Goal: Transaction & Acquisition: Purchase product/service

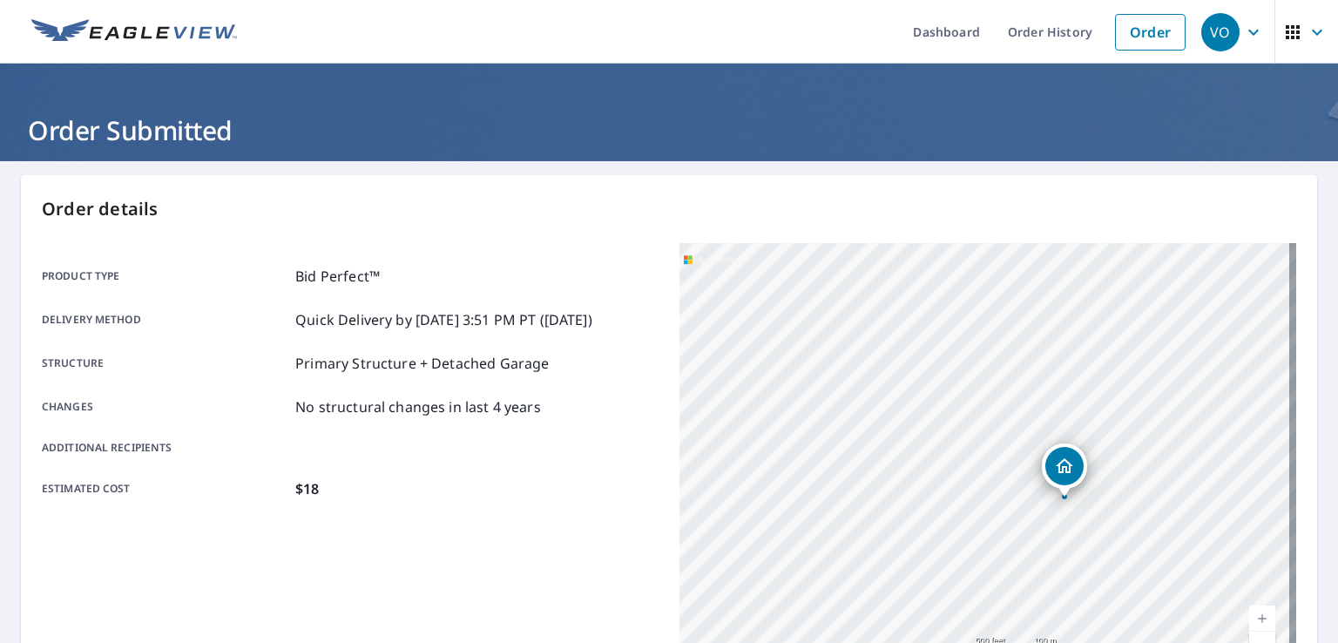
scroll to position [348, 0]
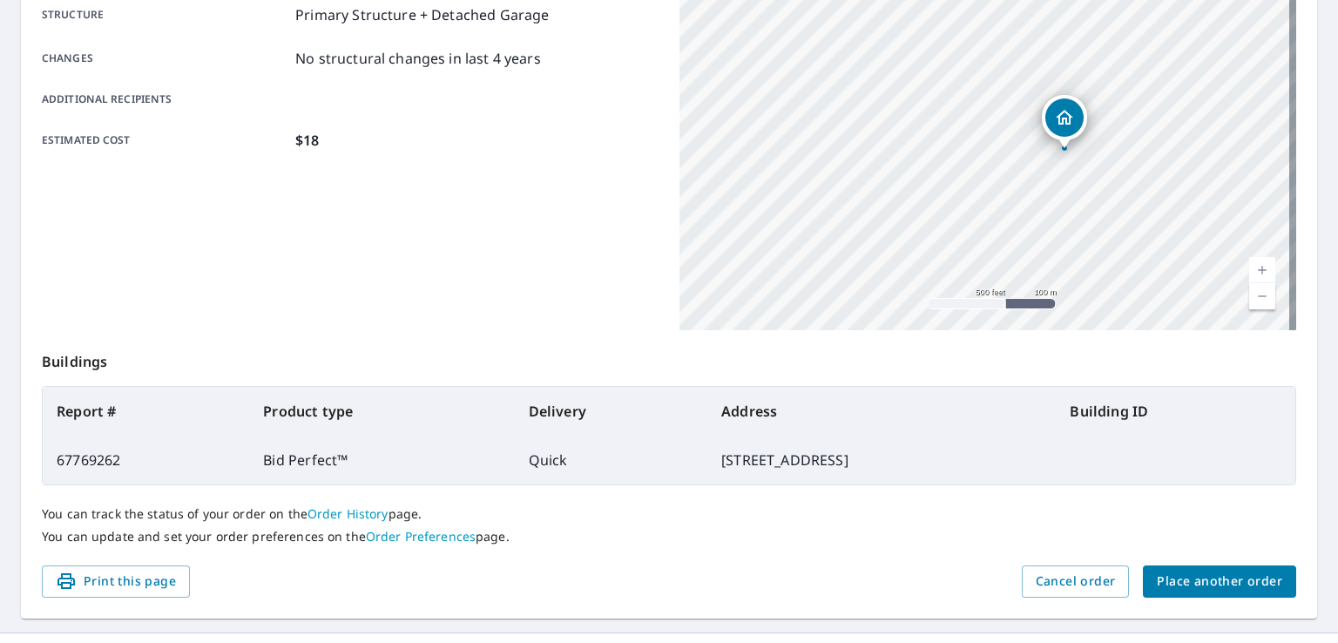
click at [1184, 578] on span "Place another order" at bounding box center [1219, 581] width 125 height 22
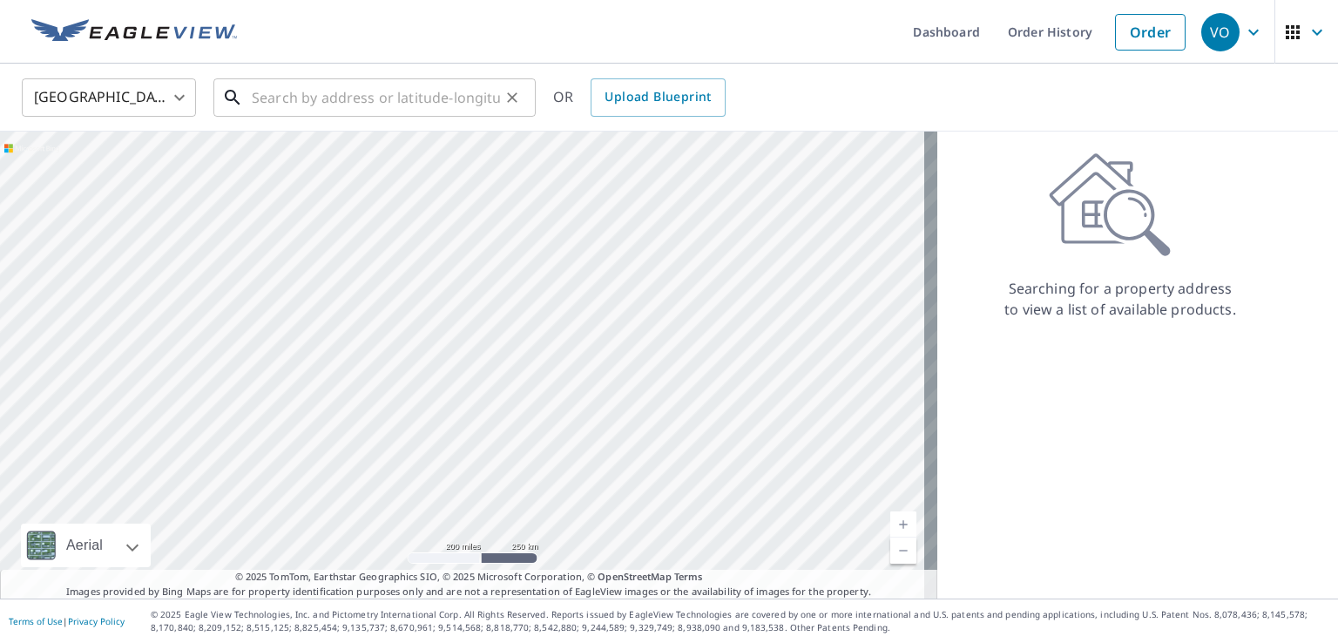
click at [265, 109] on input "text" at bounding box center [376, 97] width 248 height 49
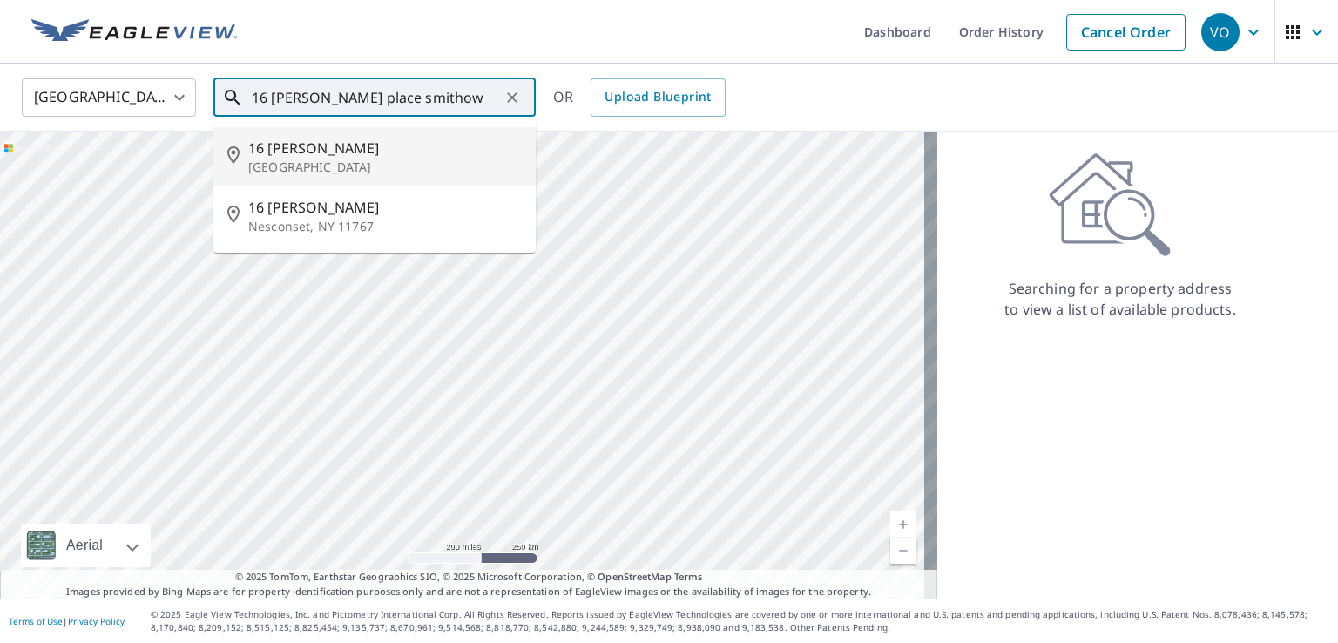
click at [287, 168] on p "[GEOGRAPHIC_DATA]" at bounding box center [384, 167] width 273 height 17
type input "[STREET_ADDRESS][PERSON_NAME]"
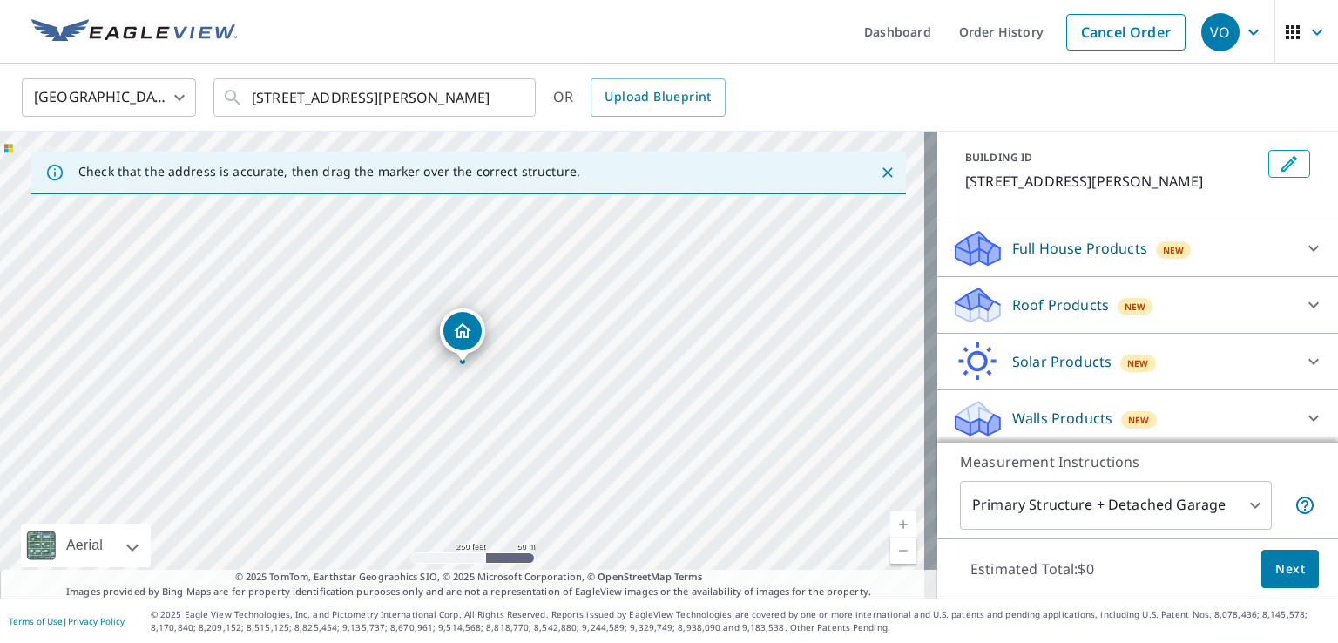
scroll to position [96, 0]
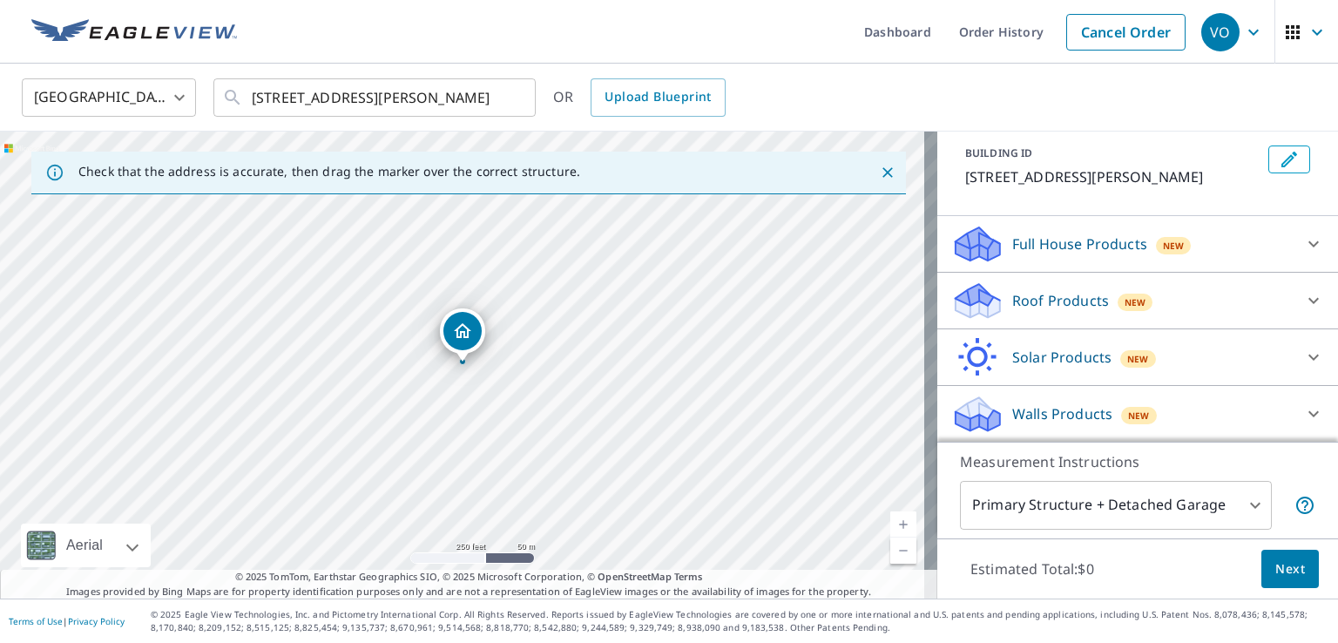
click at [1081, 300] on p "Roof Products" at bounding box center [1060, 300] width 97 height 21
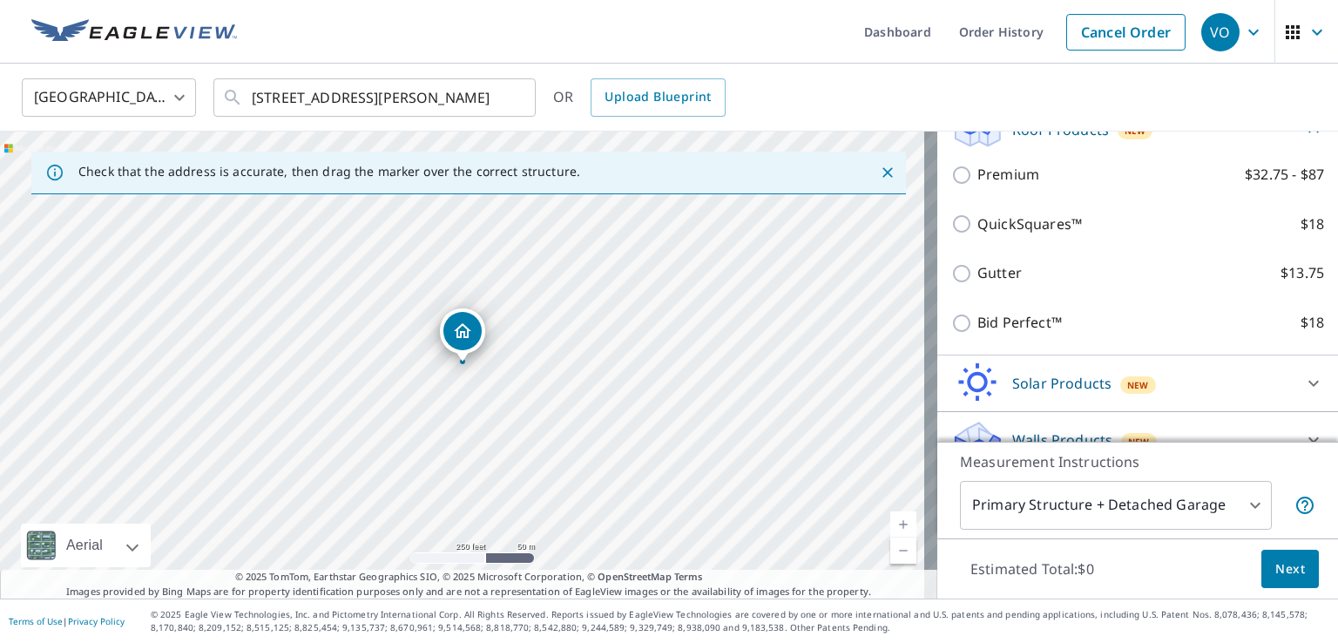
scroll to position [270, 0]
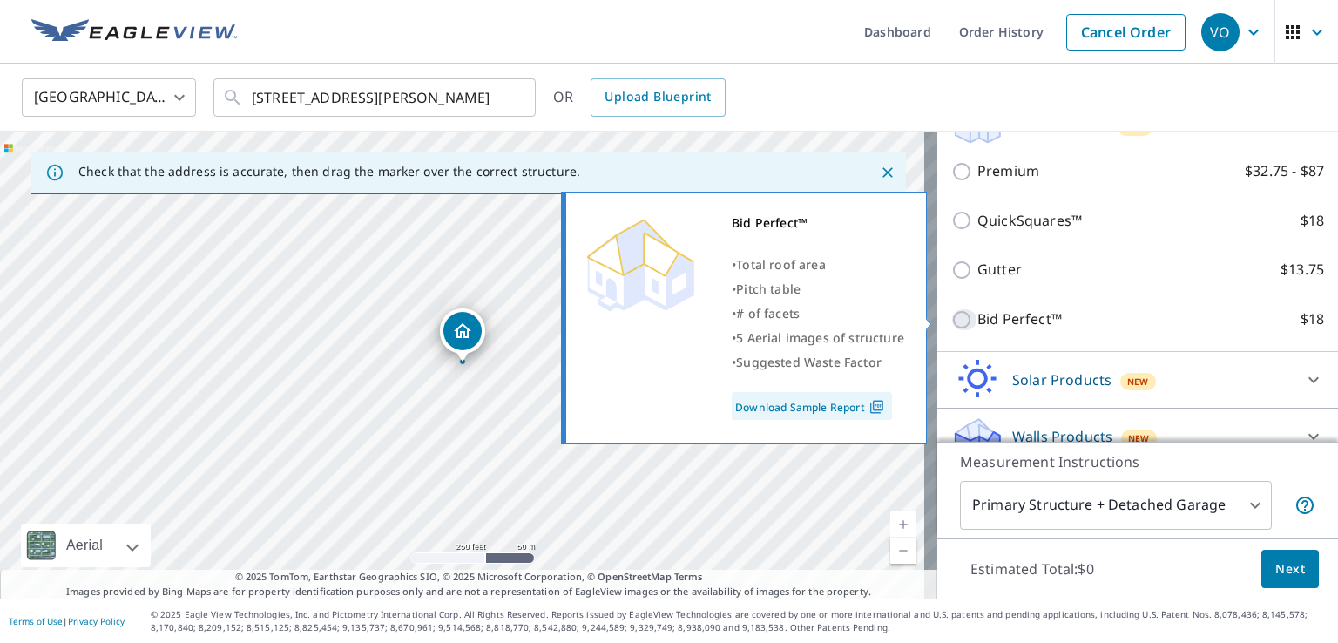
click at [951, 322] on input "Bid Perfect™ $18" at bounding box center [964, 319] width 26 height 21
checkbox input "true"
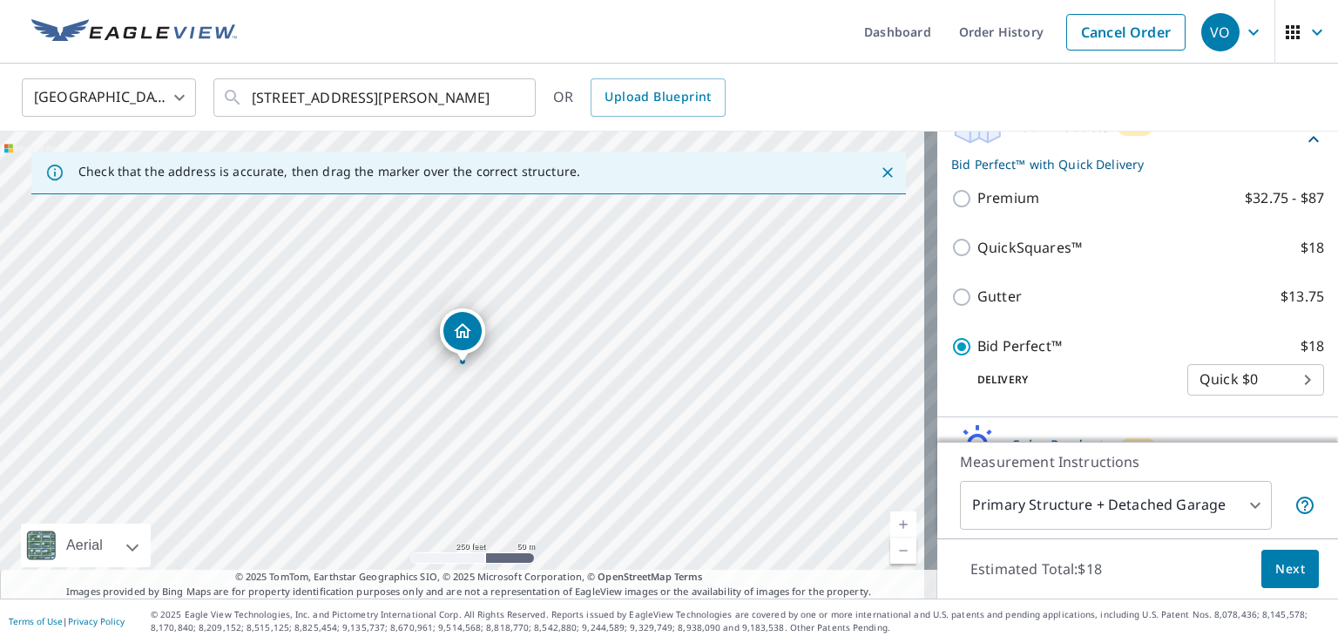
click at [1282, 561] on span "Next" at bounding box center [1290, 569] width 30 height 22
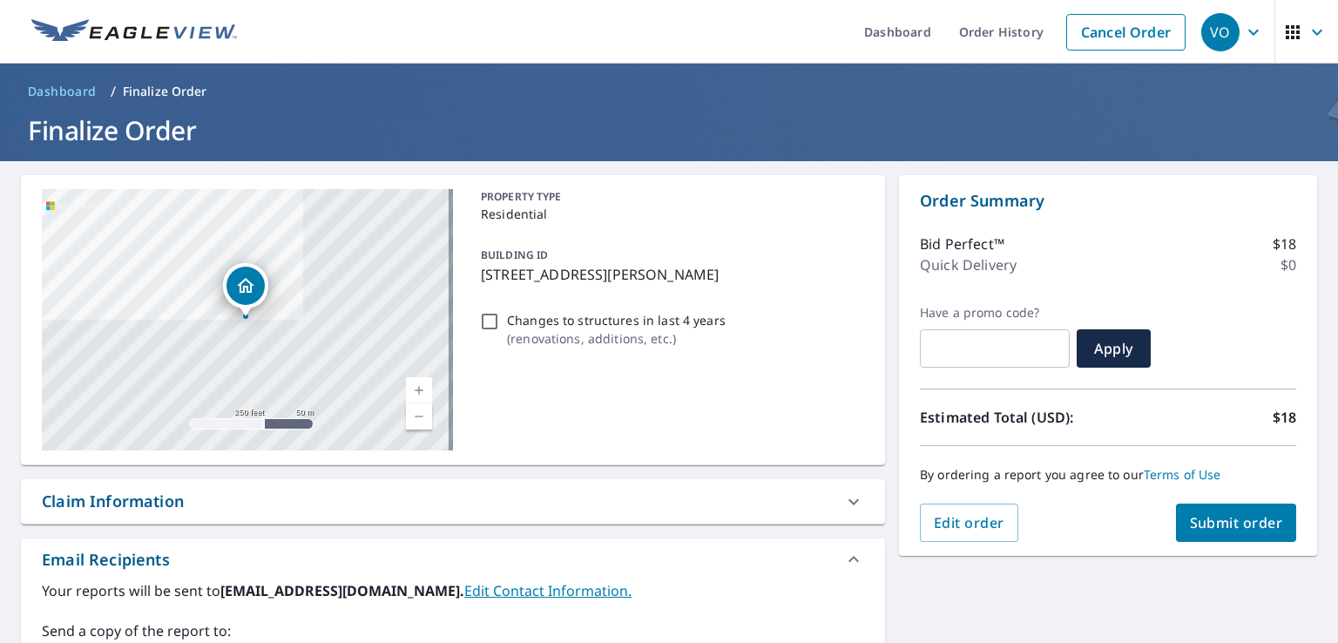
click at [1201, 516] on span "Submit order" at bounding box center [1236, 522] width 93 height 19
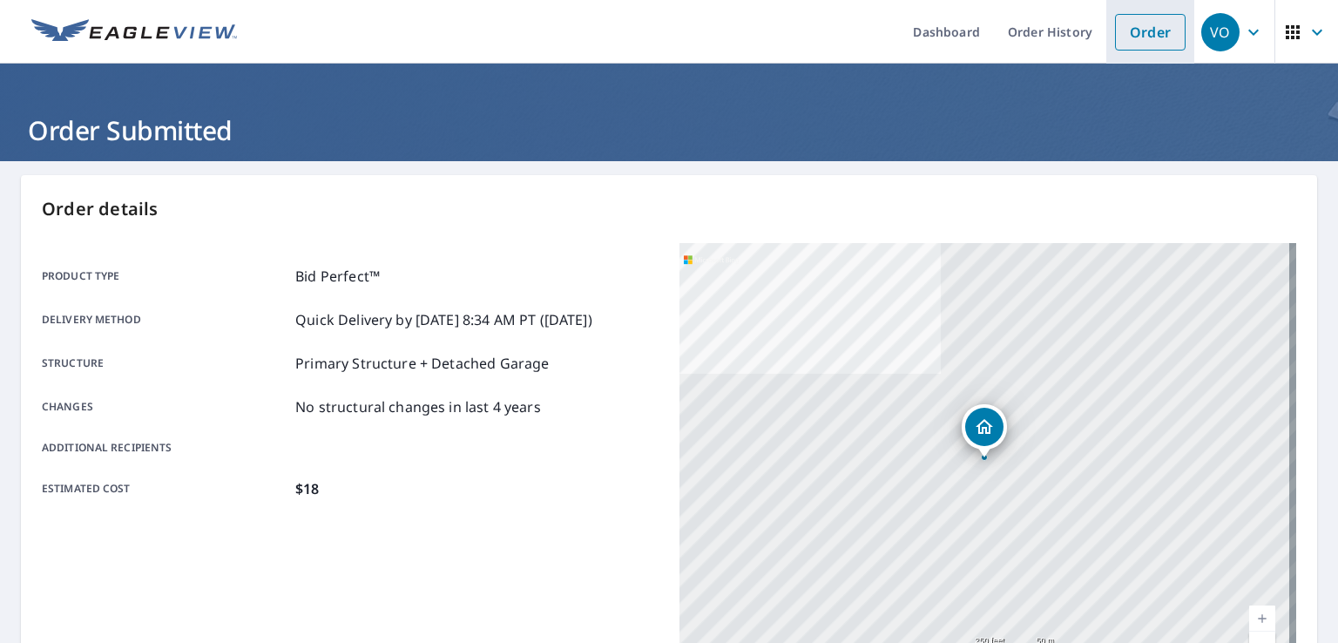
click at [1132, 28] on link "Order" at bounding box center [1150, 32] width 71 height 37
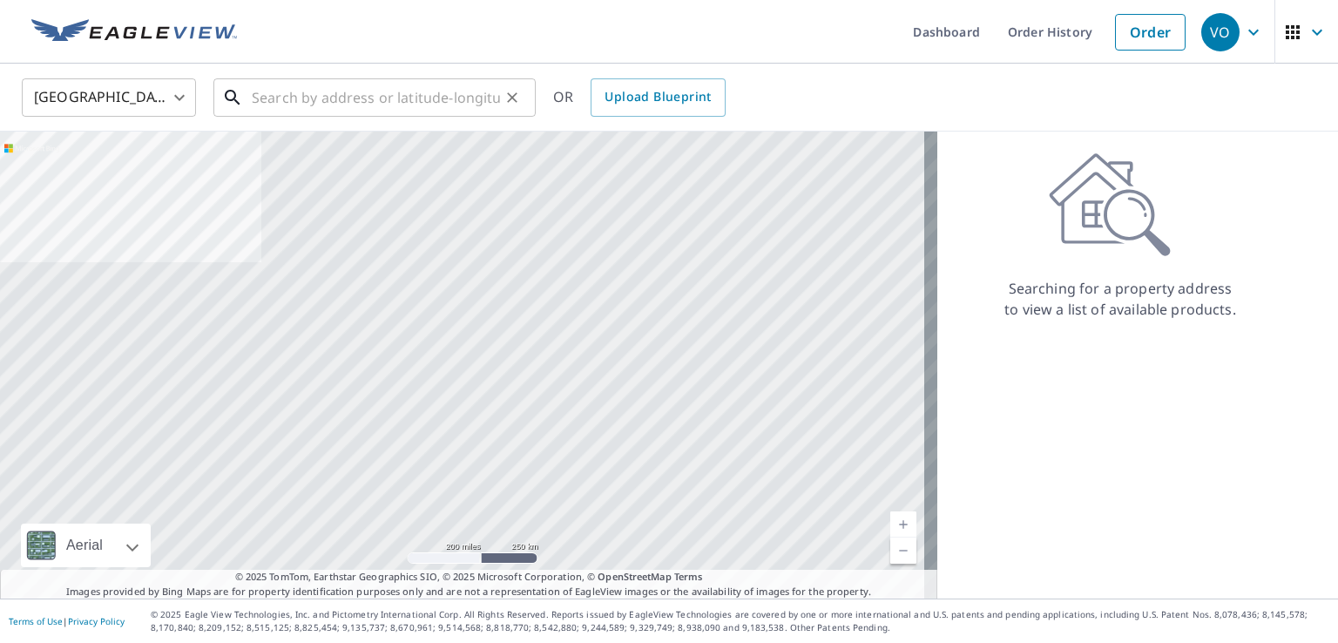
click at [327, 108] on input "text" at bounding box center [376, 97] width 248 height 49
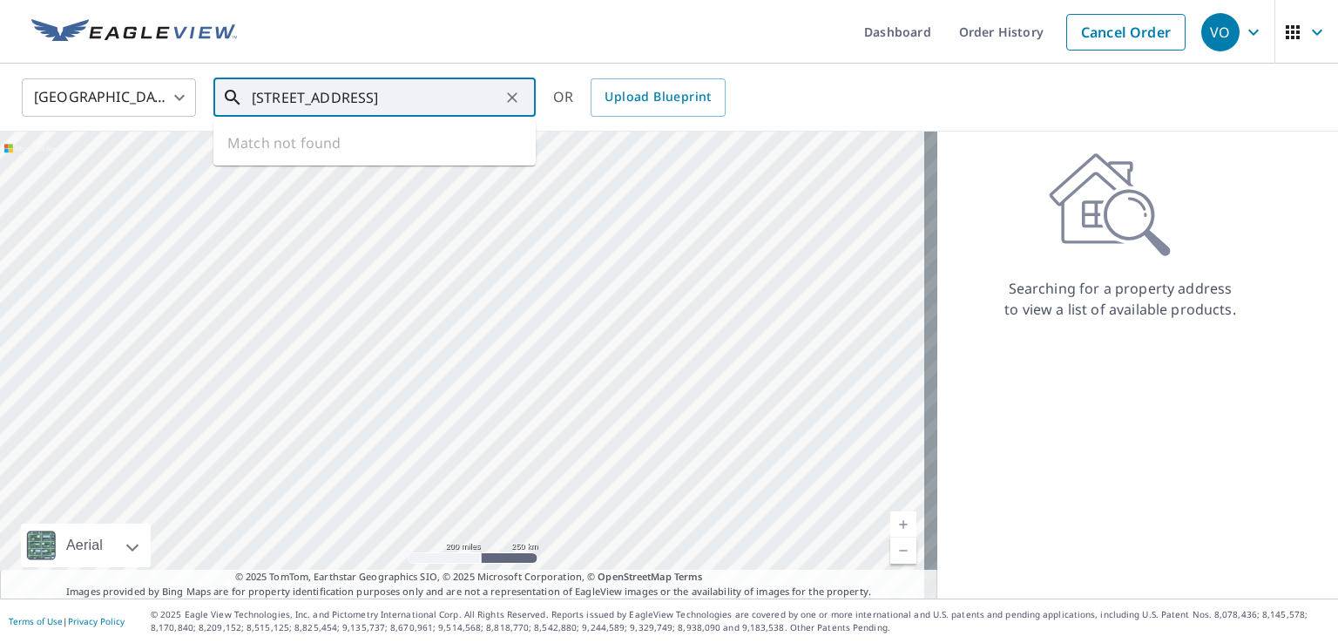
click at [310, 99] on input "[STREET_ADDRESS]" at bounding box center [376, 97] width 248 height 49
click at [293, 145] on span "[STREET_ADDRESS]" at bounding box center [384, 148] width 273 height 21
type input "[STREET_ADDRESS]"
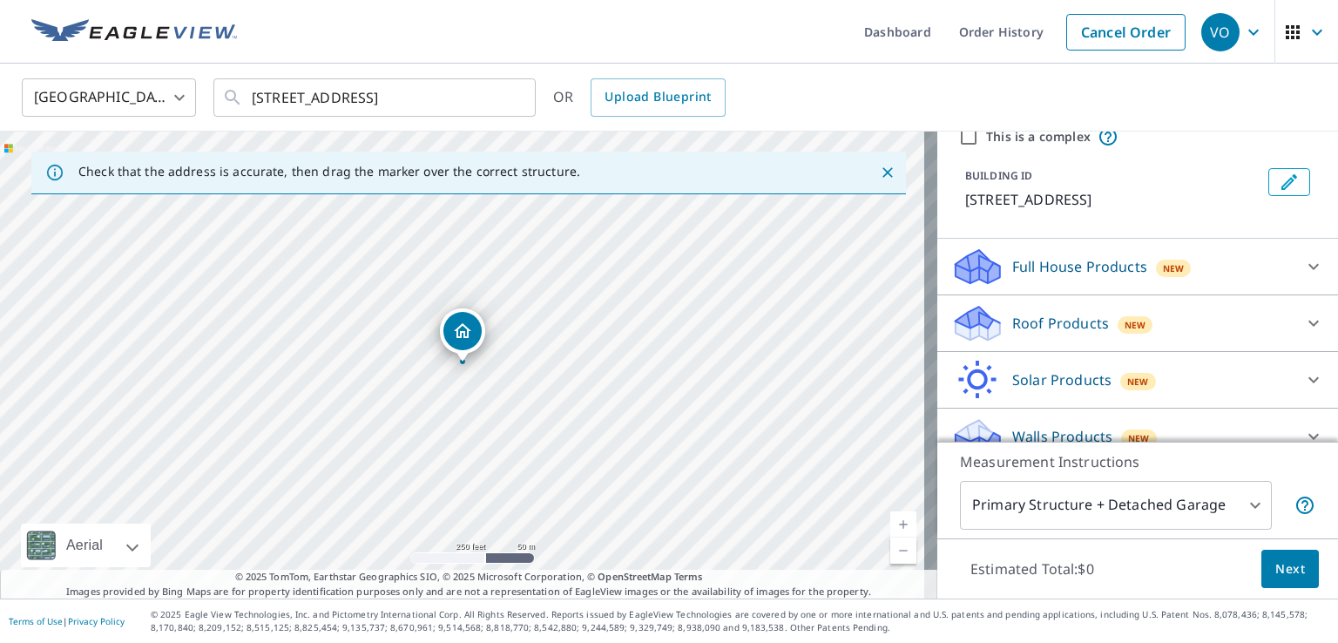
scroll to position [96, 0]
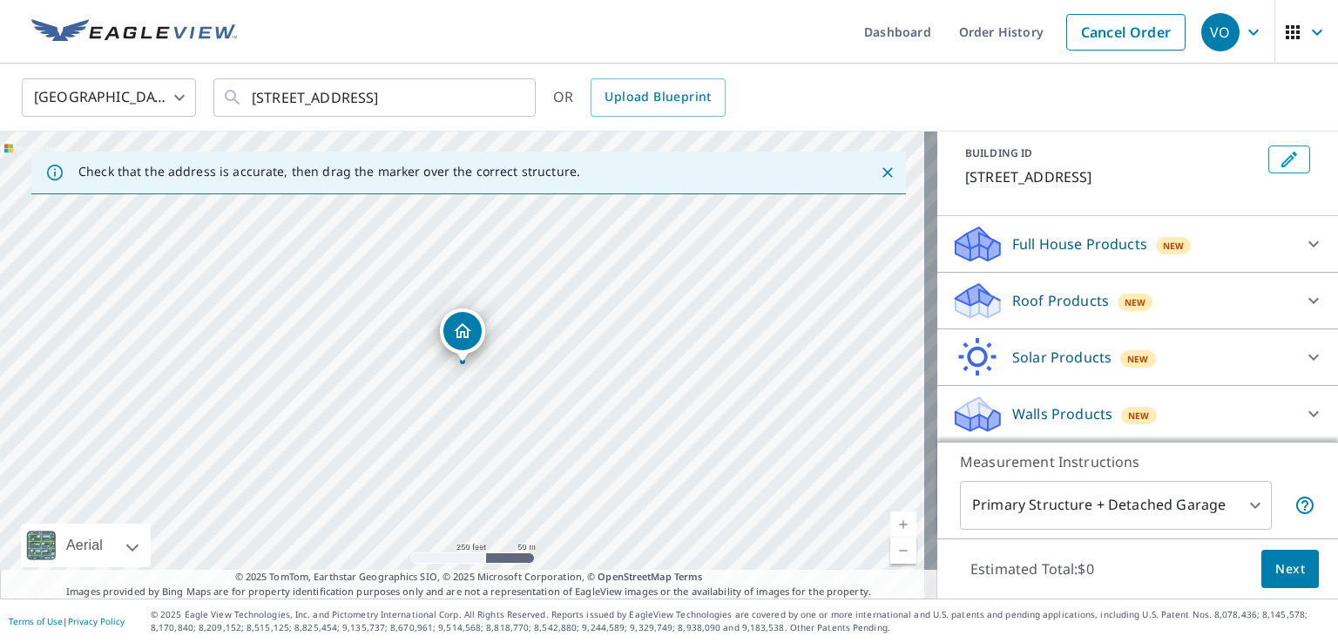
click at [1061, 304] on p "Roof Products" at bounding box center [1060, 300] width 97 height 21
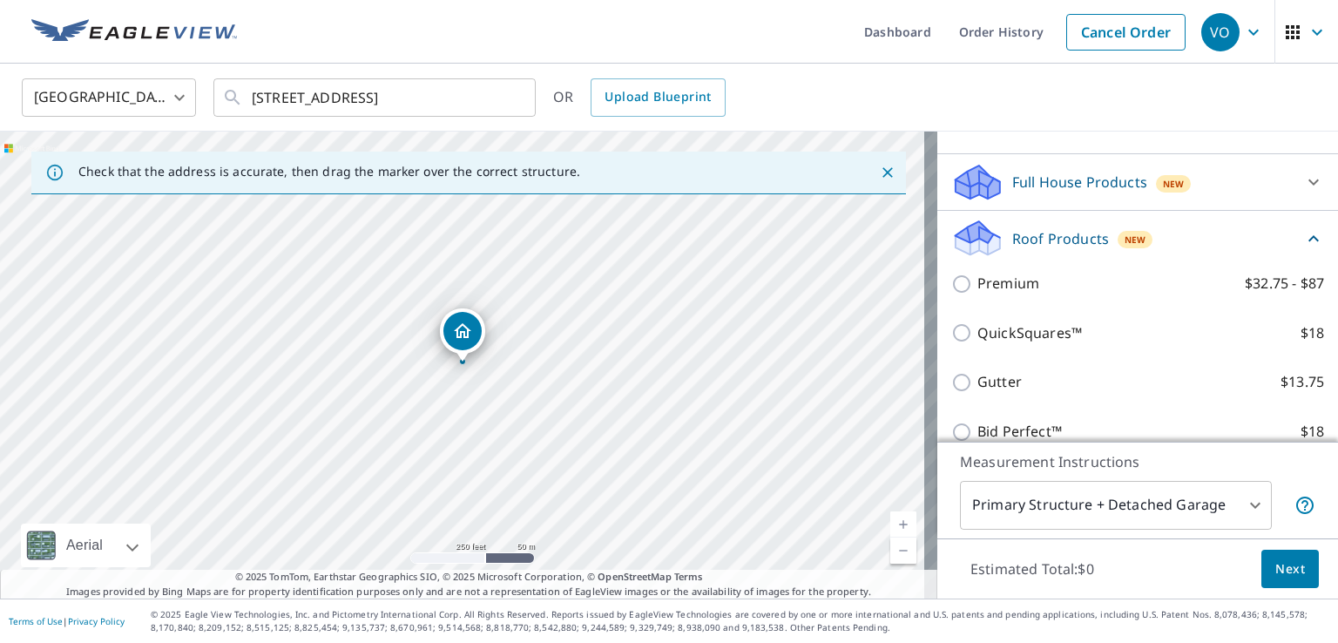
scroll to position [183, 0]
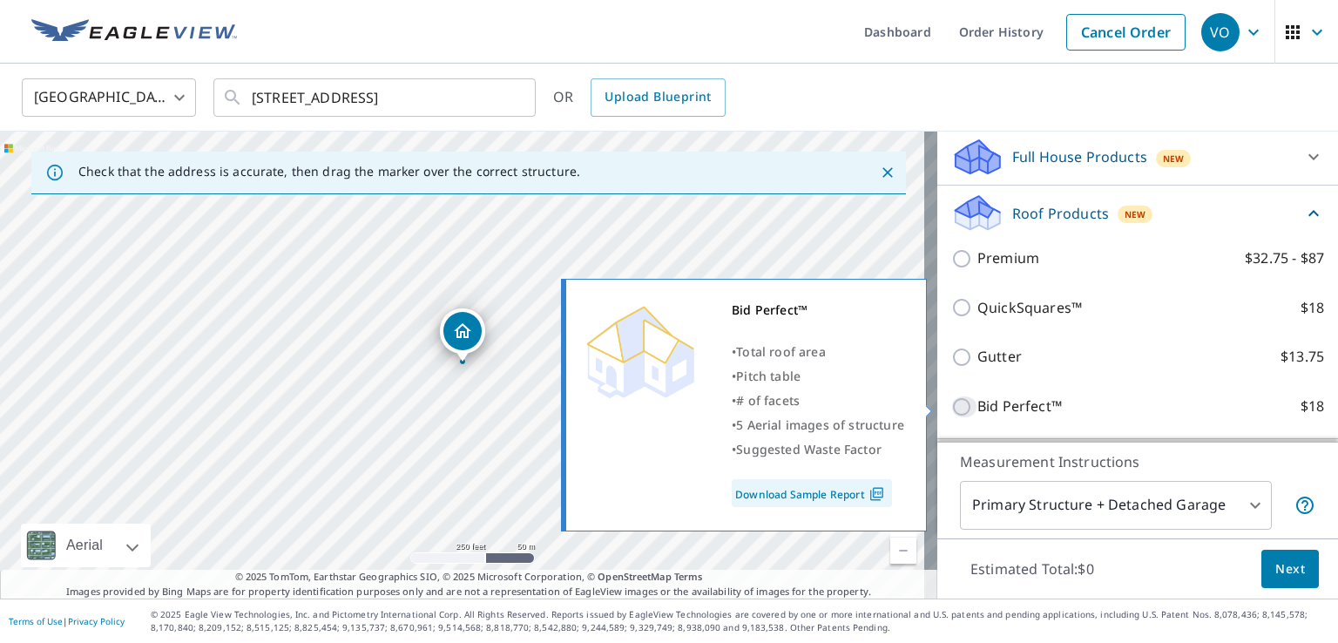
click at [955, 406] on input "Bid Perfect™ $18" at bounding box center [964, 406] width 26 height 21
checkbox input "true"
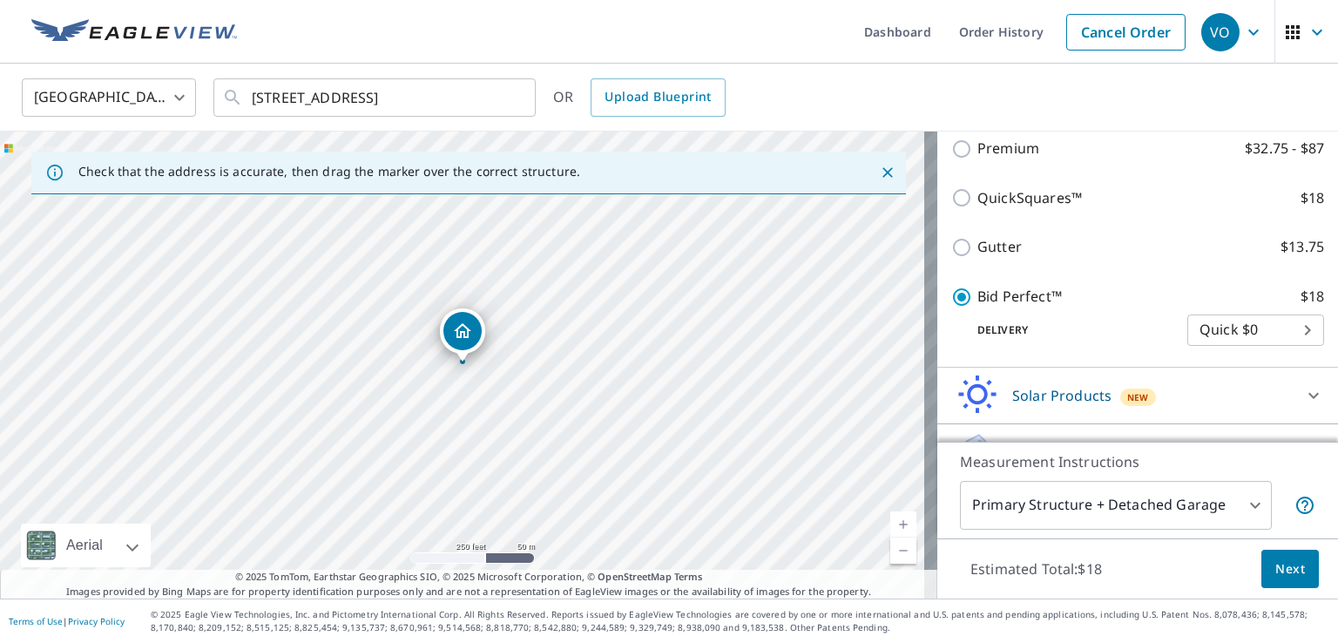
scroll to position [357, 0]
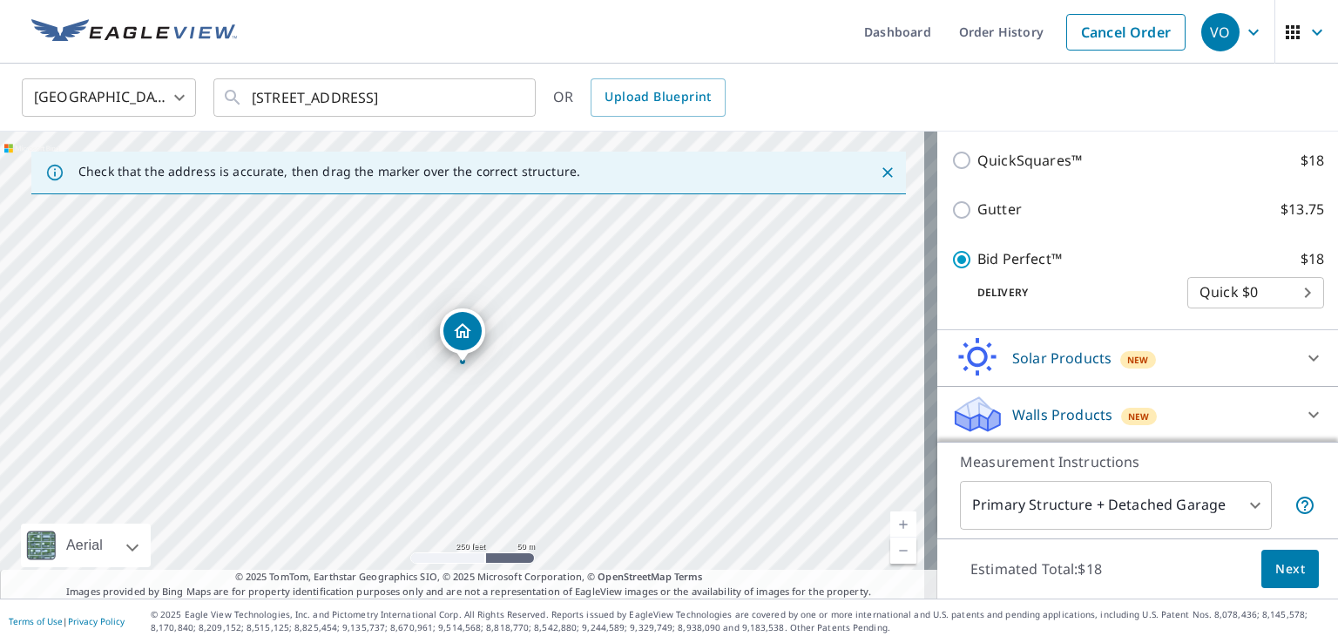
click at [1275, 567] on span "Next" at bounding box center [1290, 569] width 30 height 22
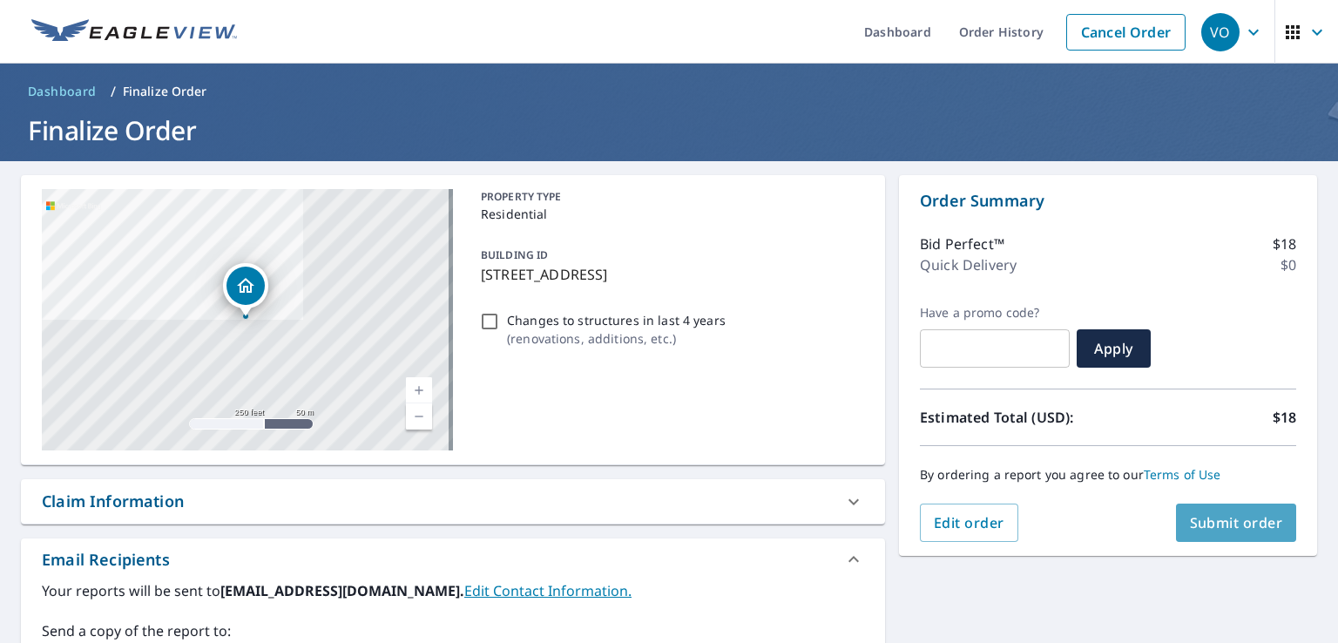
click at [1235, 524] on span "Submit order" at bounding box center [1236, 522] width 93 height 19
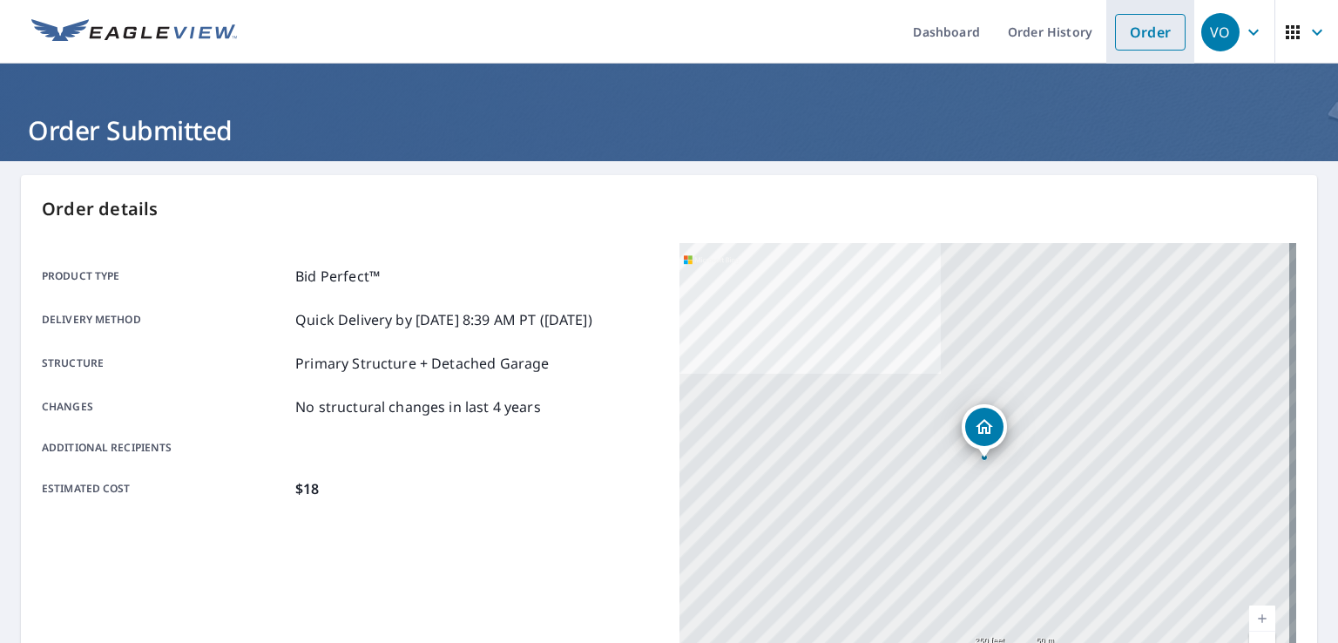
click at [1140, 25] on link "Order" at bounding box center [1150, 32] width 71 height 37
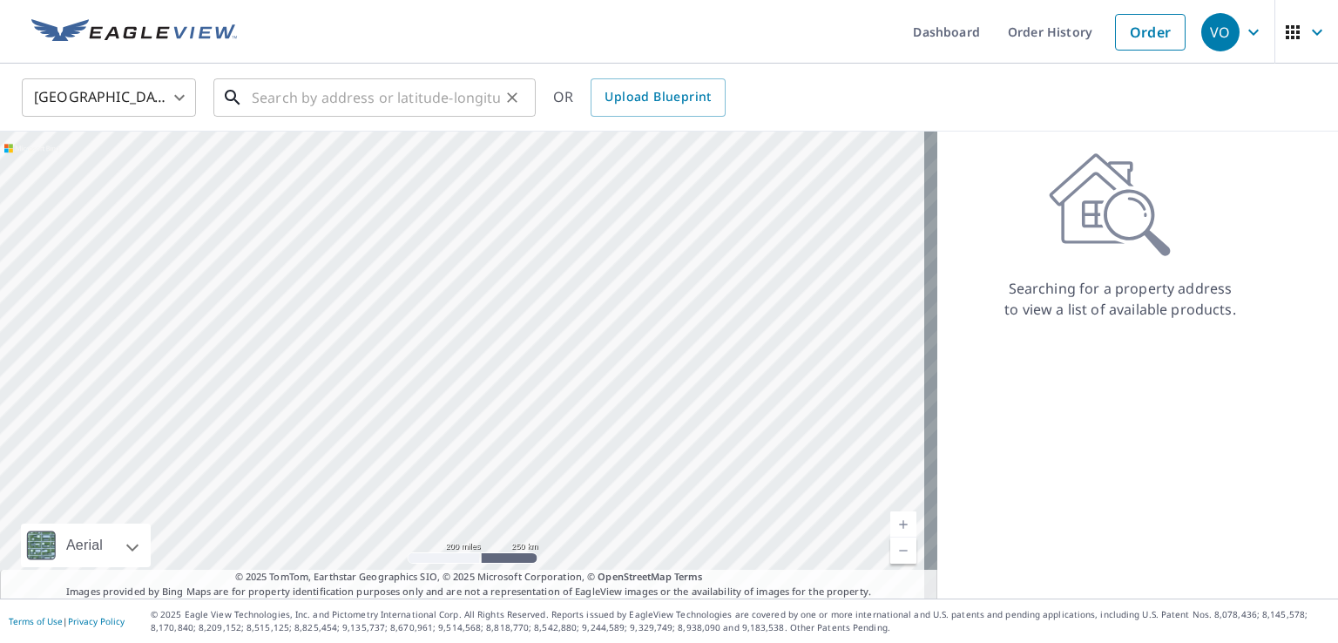
click at [392, 102] on input "text" at bounding box center [376, 97] width 248 height 49
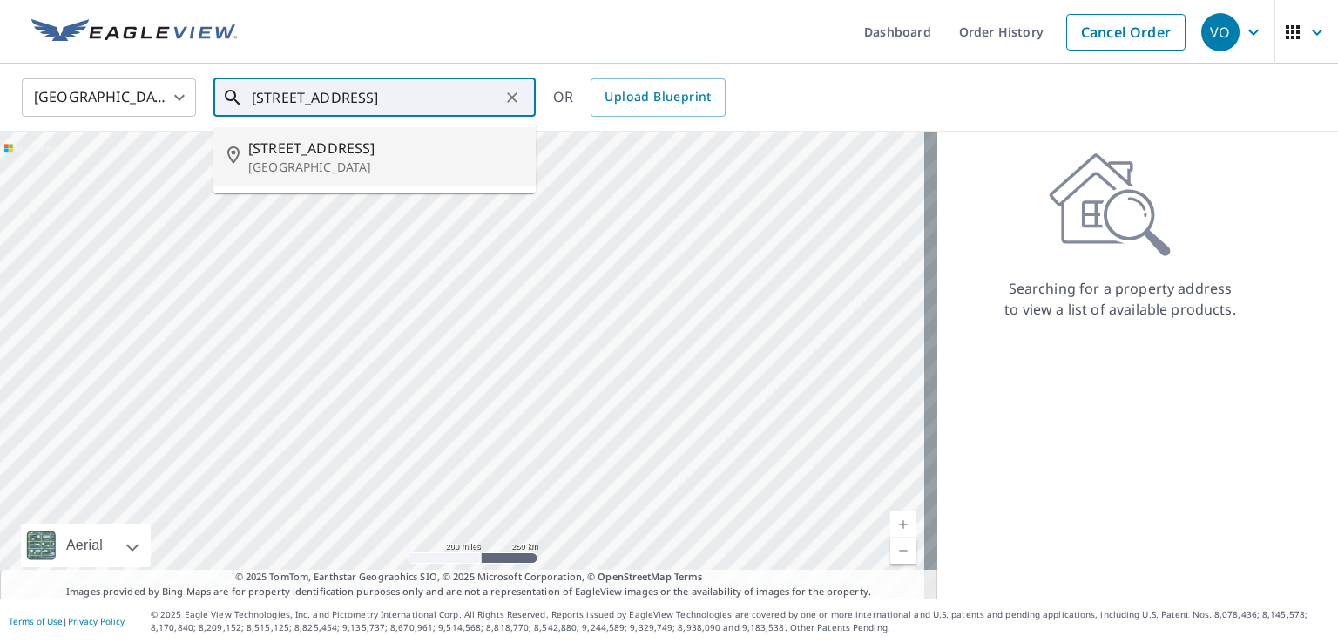
click at [307, 160] on p "[GEOGRAPHIC_DATA]" at bounding box center [384, 167] width 273 height 17
type input "[STREET_ADDRESS]"
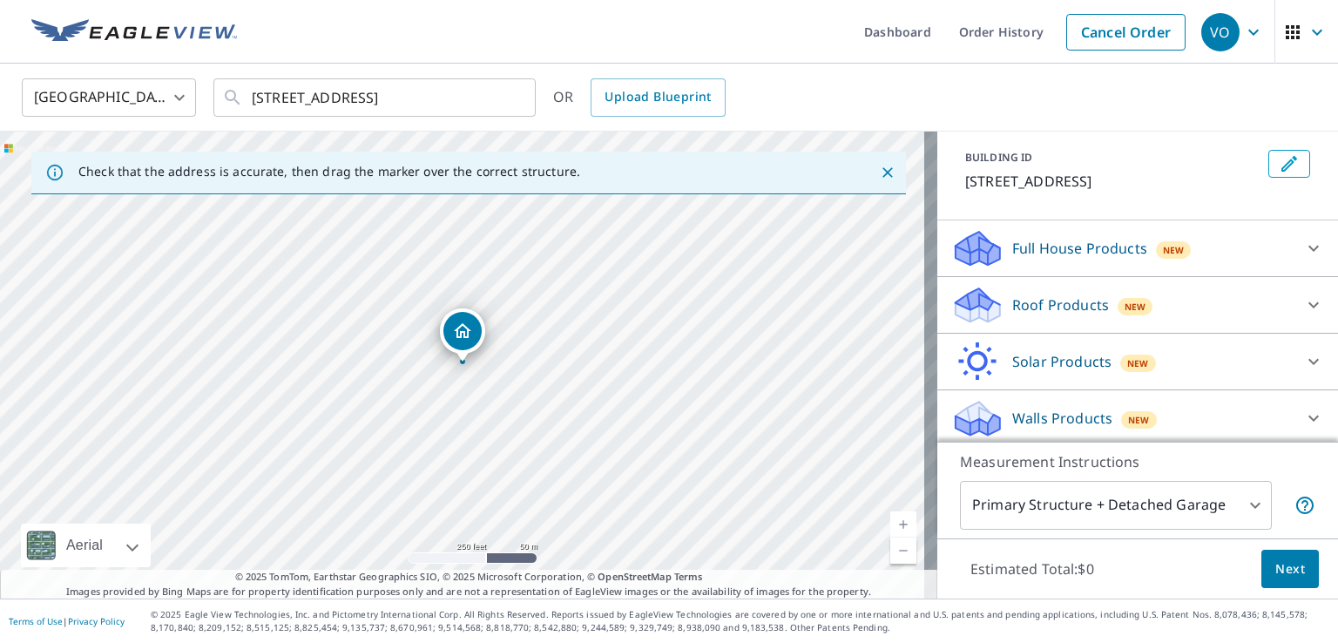
scroll to position [96, 0]
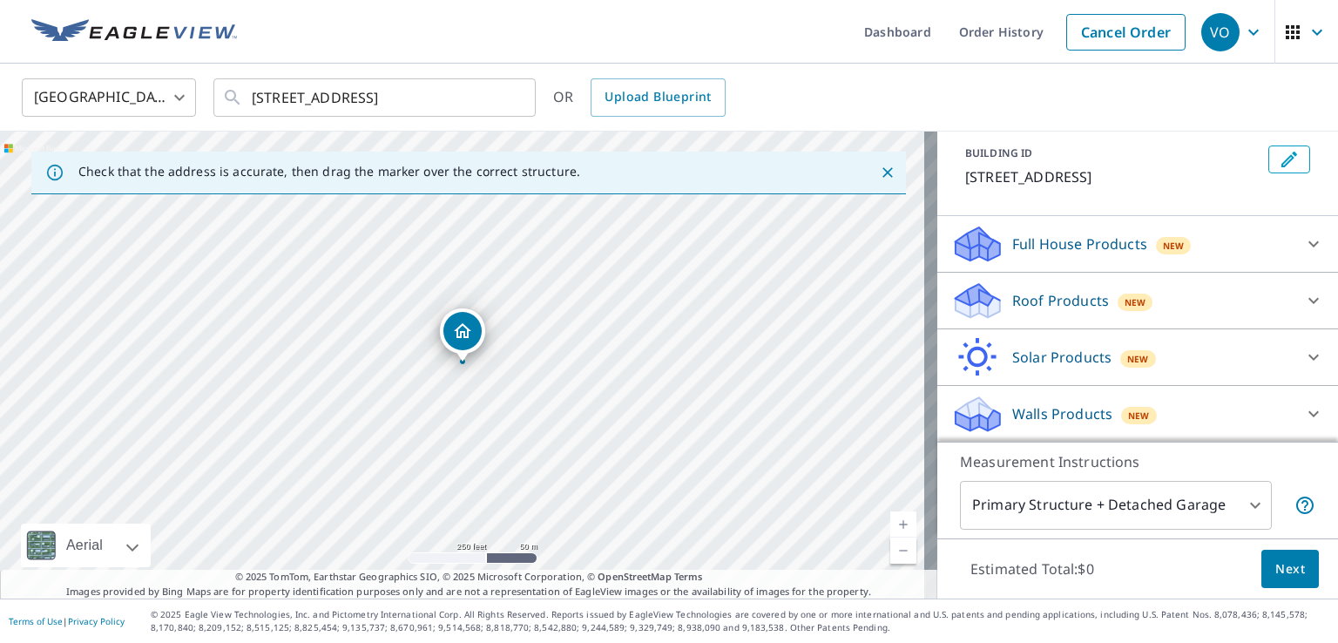
click at [967, 298] on icon at bounding box center [977, 295] width 44 height 22
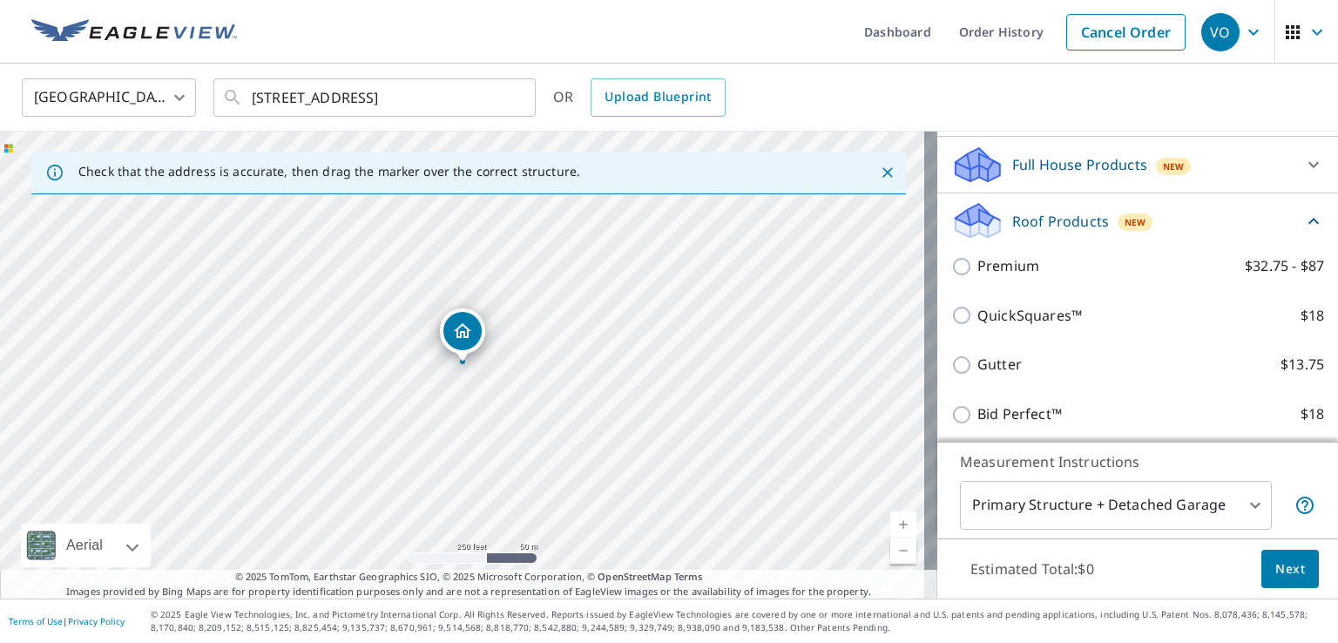
scroll to position [270, 0]
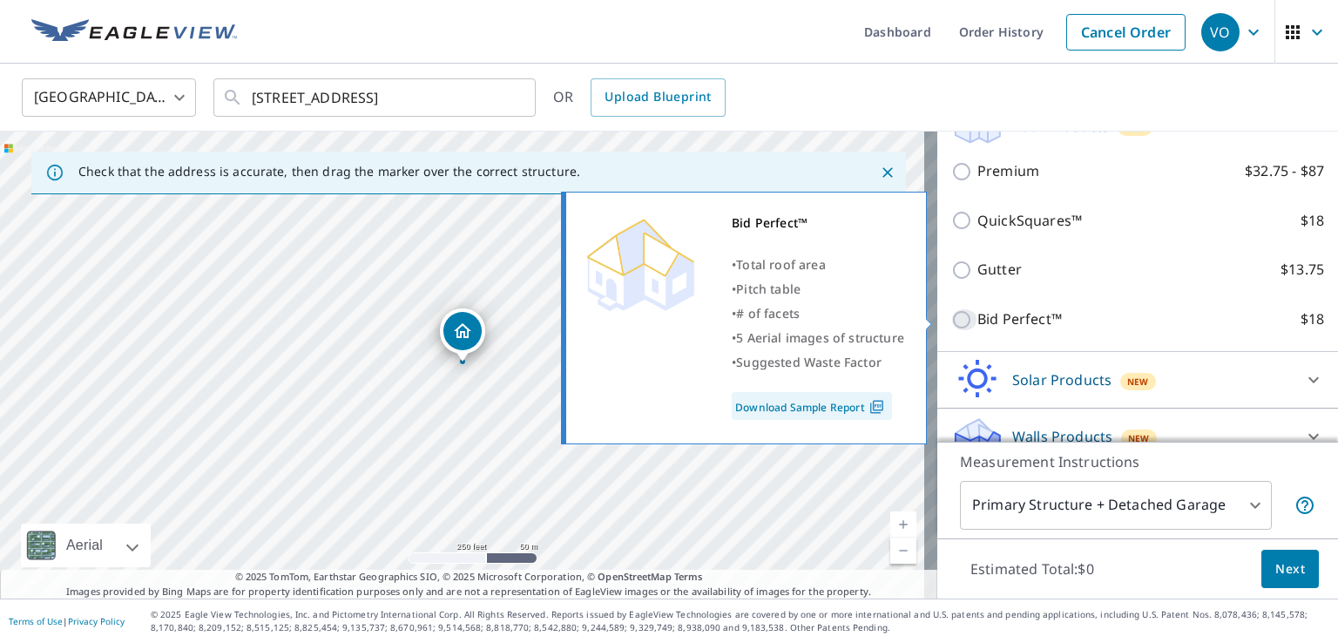
click at [951, 314] on input "Bid Perfect™ $18" at bounding box center [964, 319] width 26 height 21
checkbox input "true"
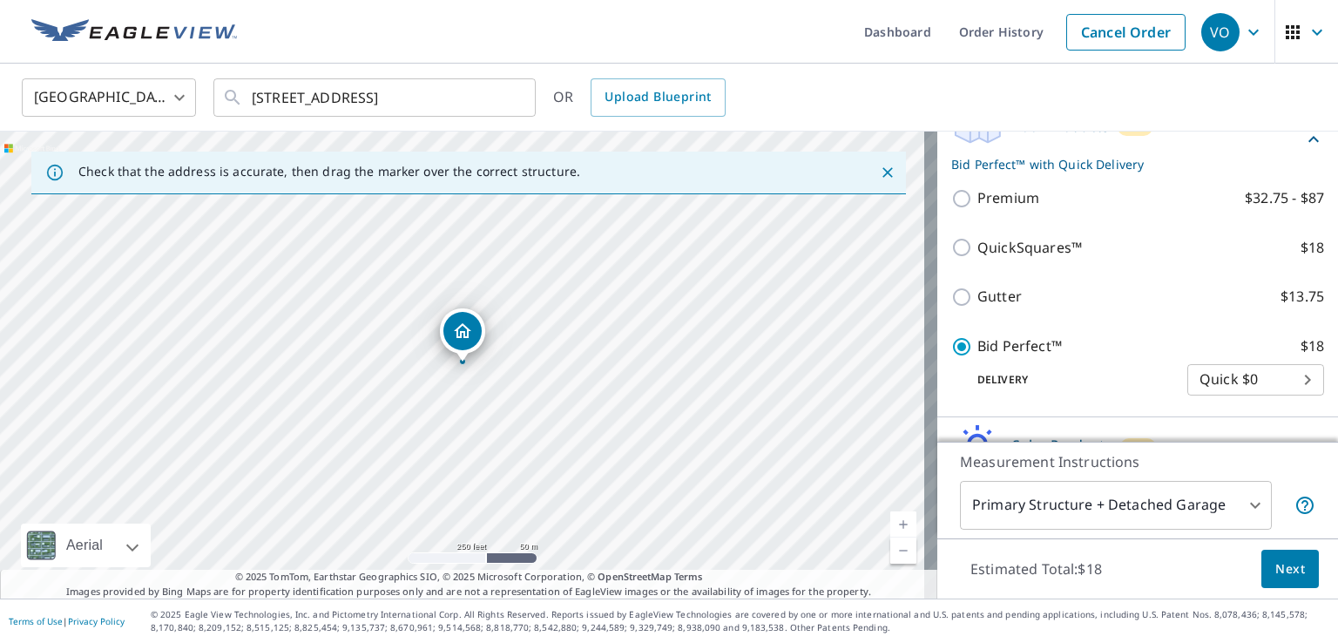
click at [1275, 570] on span "Next" at bounding box center [1290, 569] width 30 height 22
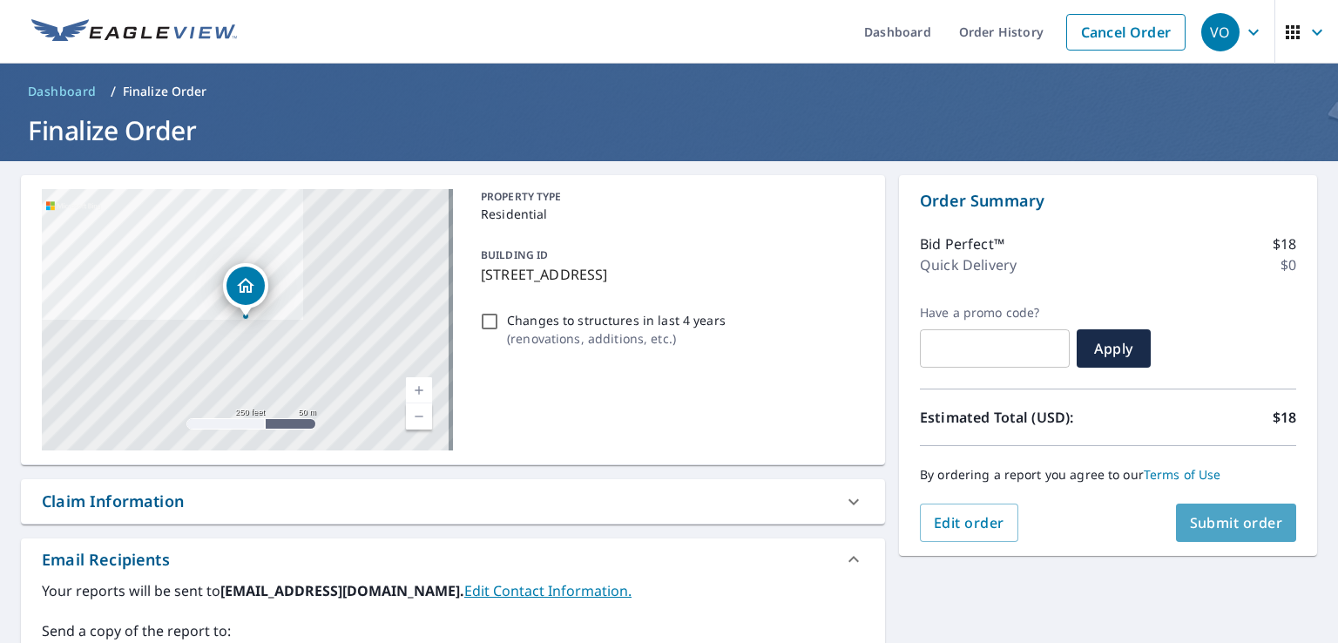
click at [1239, 516] on span "Submit order" at bounding box center [1236, 522] width 93 height 19
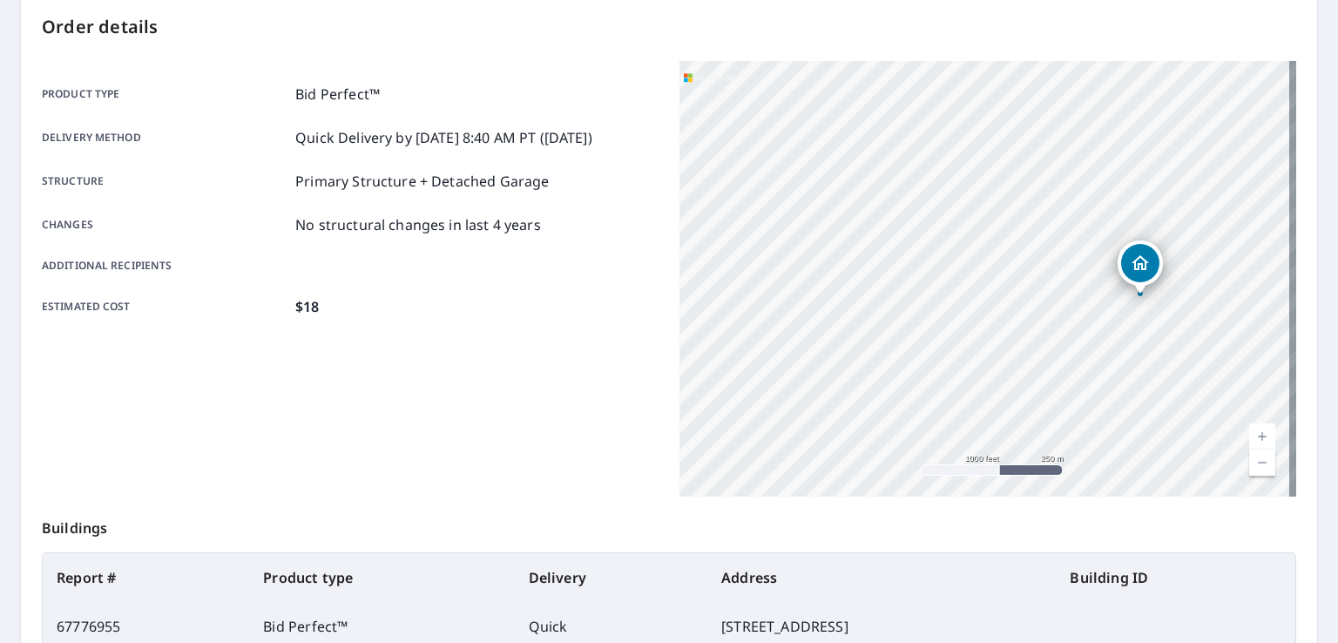
scroll to position [381, 0]
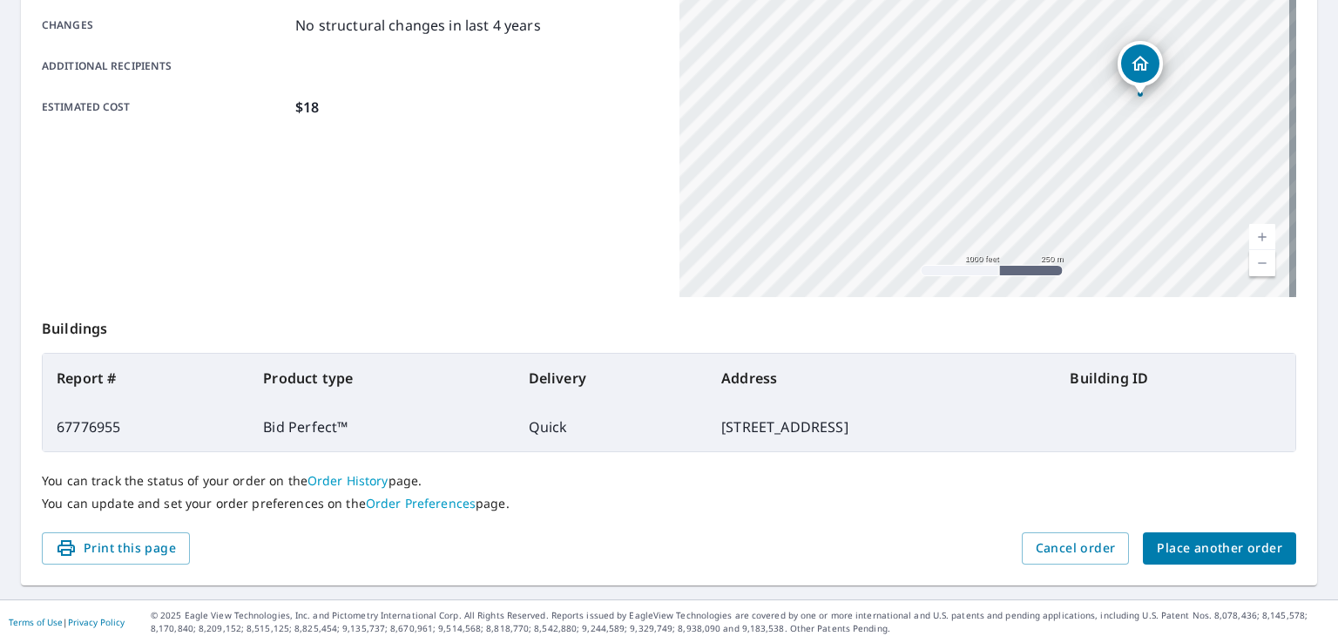
click at [1174, 544] on span "Place another order" at bounding box center [1219, 548] width 125 height 22
